Goal: Information Seeking & Learning: Learn about a topic

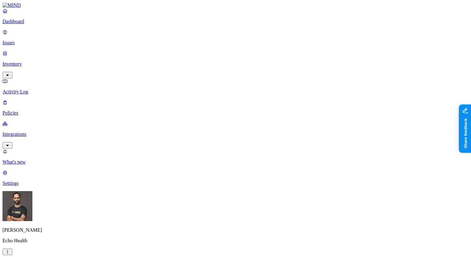
click at [50, 61] on p "Inventory" at bounding box center [235, 64] width 466 height 6
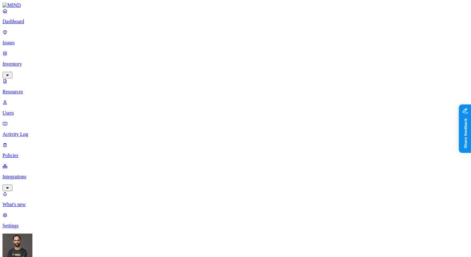
type input "["
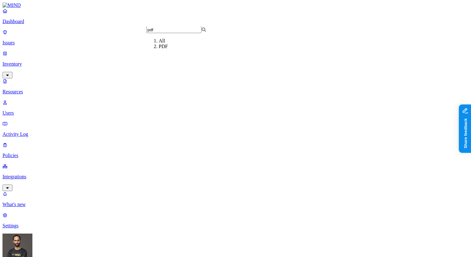
type input "pdf"
click at [161, 49] on div "PDF" at bounding box center [189, 47] width 60 height 6
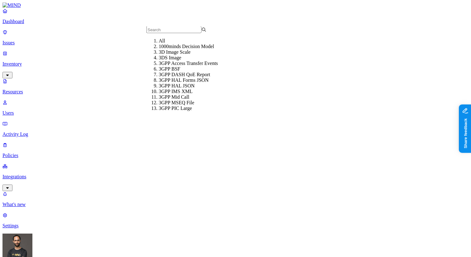
click at [160, 42] on div "All" at bounding box center [189, 41] width 60 height 6
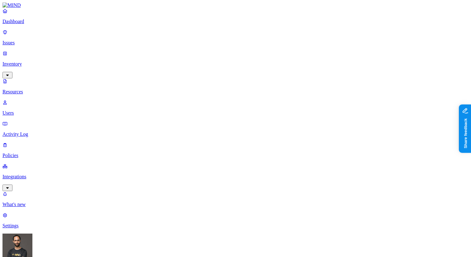
scroll to position [178, 0]
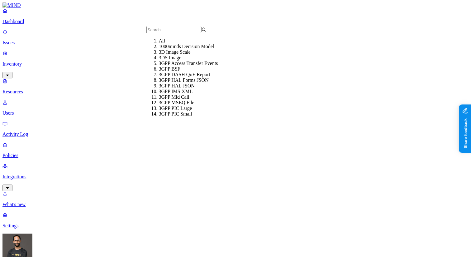
scroll to position [0, 0]
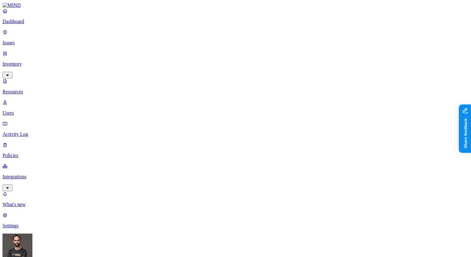
scroll to position [28, 0]
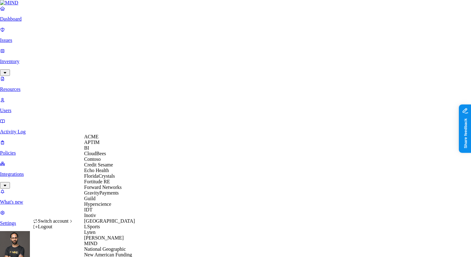
scroll to position [298, 0]
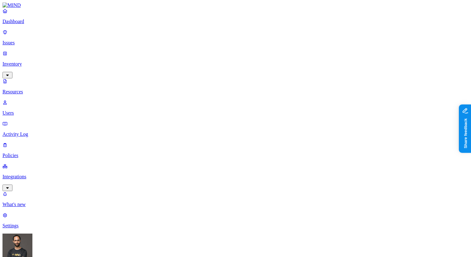
click at [282, 127] on div "Public" at bounding box center [282, 132] width 0 height 11
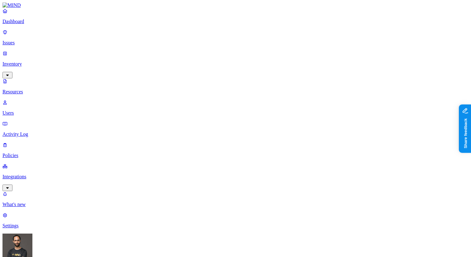
scroll to position [187, 0]
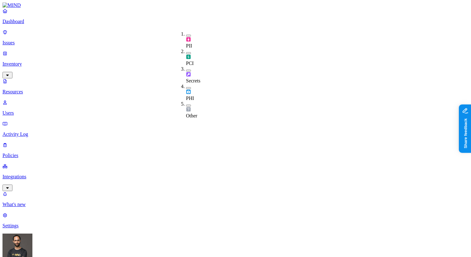
click at [186, 87] on button "button" at bounding box center [188, 88] width 5 height 2
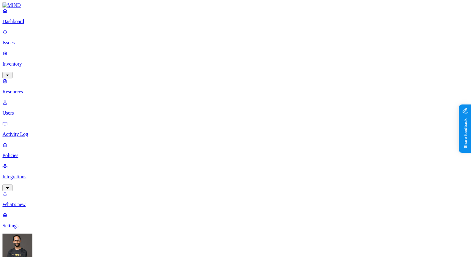
click at [186, 84] on div "PHI" at bounding box center [186, 93] width 0 height 18
click at [186, 70] on button "button" at bounding box center [188, 71] width 5 height 2
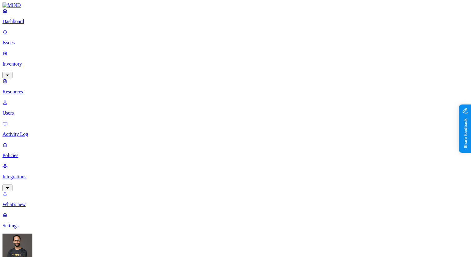
scroll to position [17, 0]
